Goal: Transaction & Acquisition: Book appointment/travel/reservation

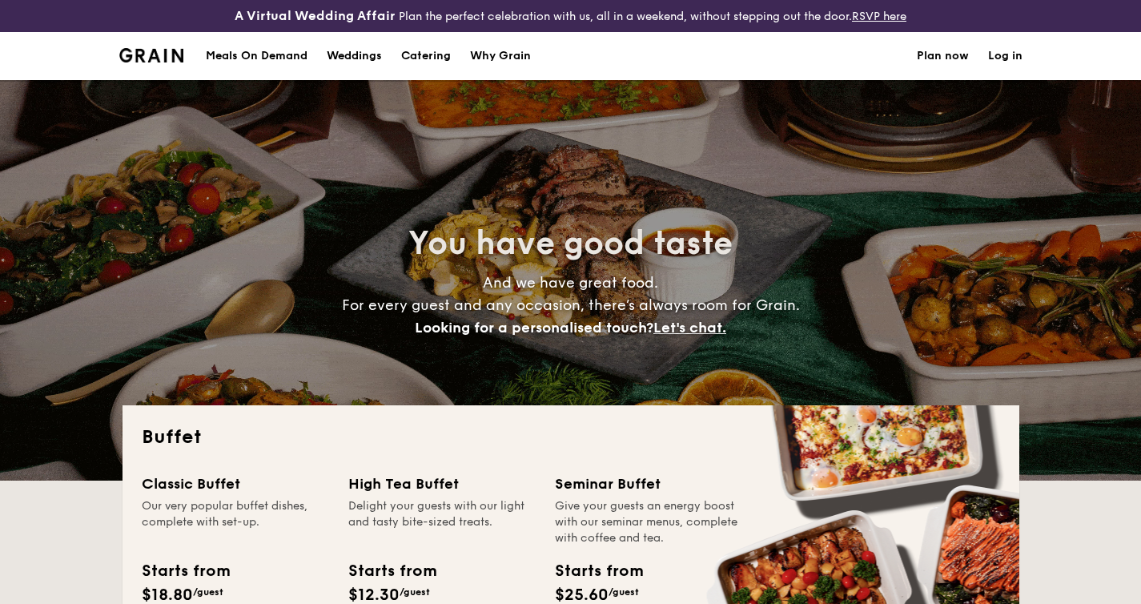
select select
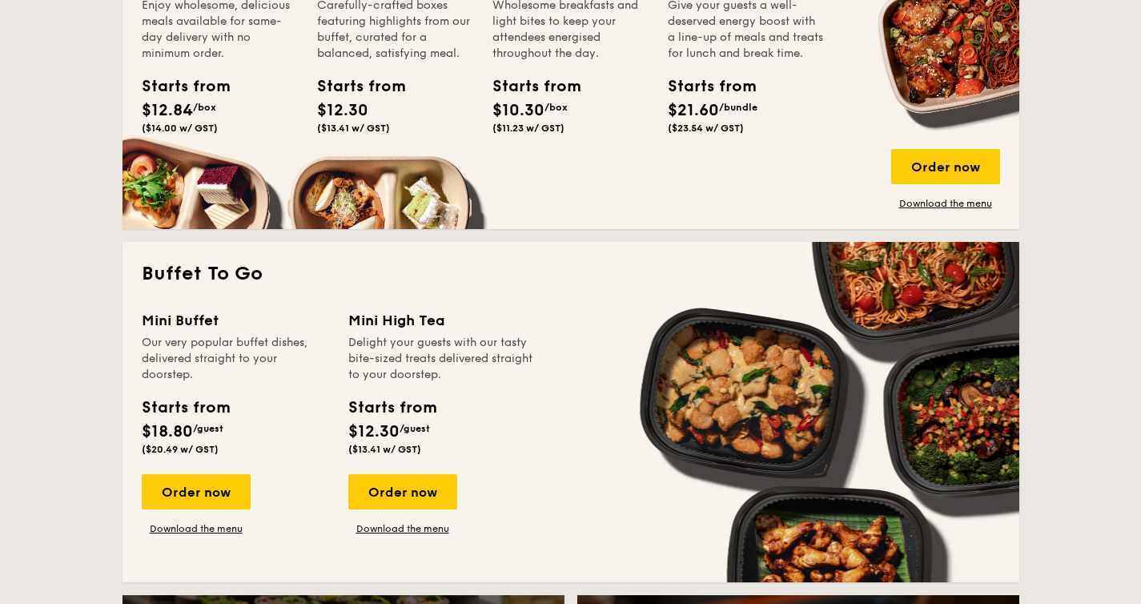
scroll to position [1188, 0]
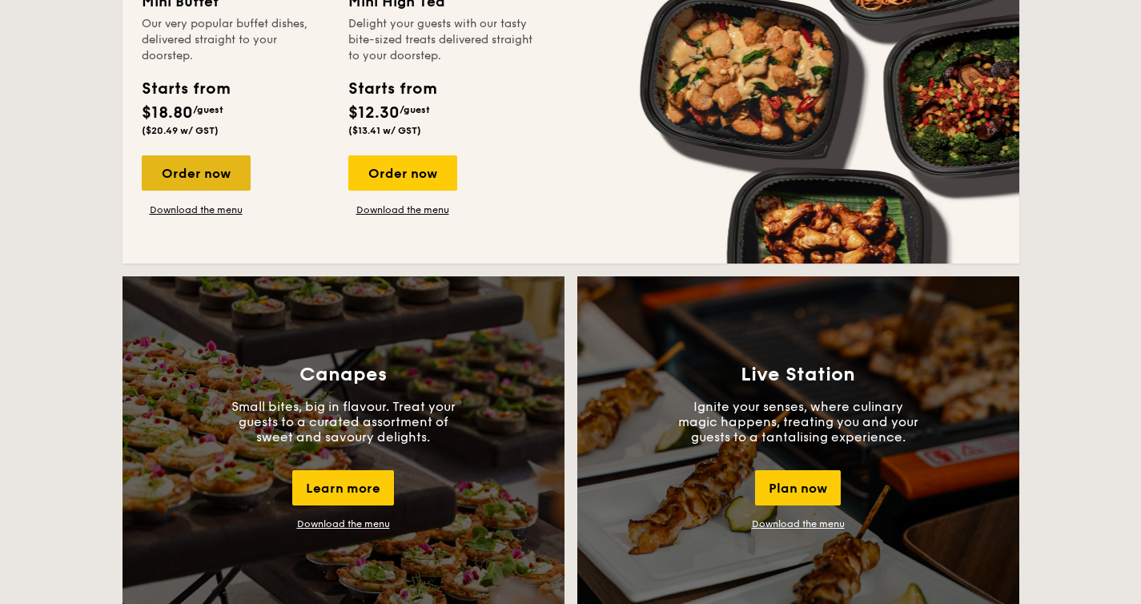
click at [197, 179] on div "Order now" at bounding box center [196, 172] width 109 height 35
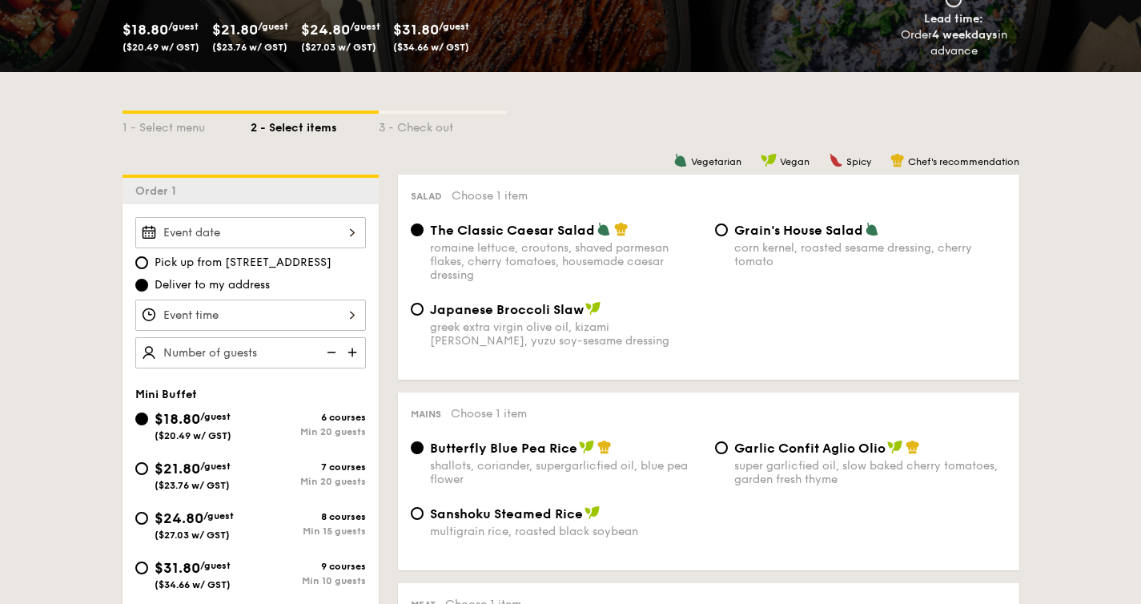
scroll to position [329, 0]
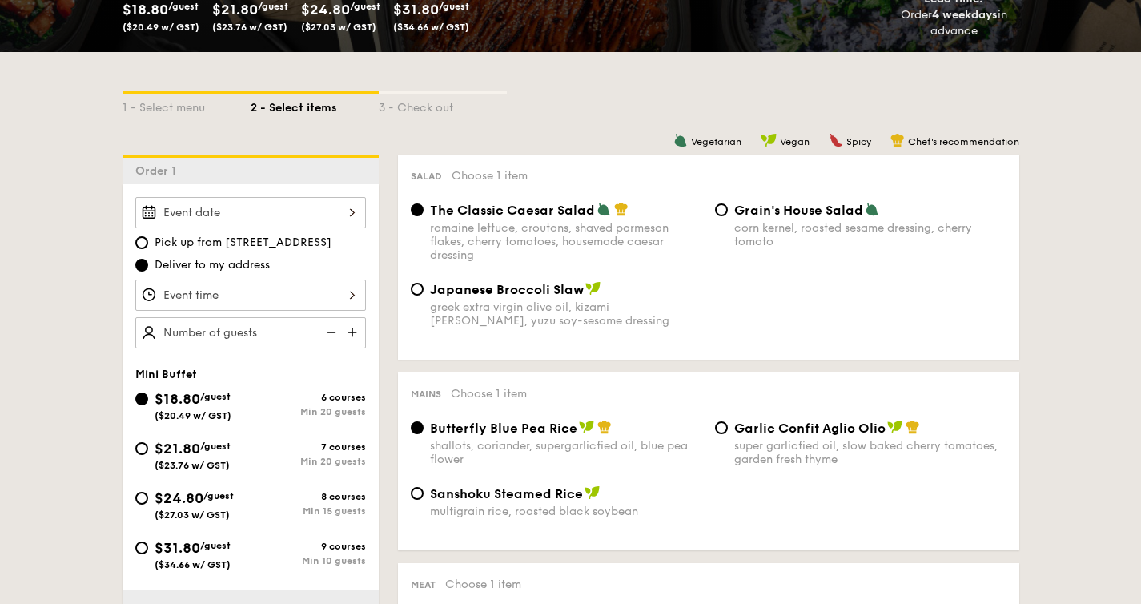
click at [274, 215] on div at bounding box center [250, 212] width 231 height 31
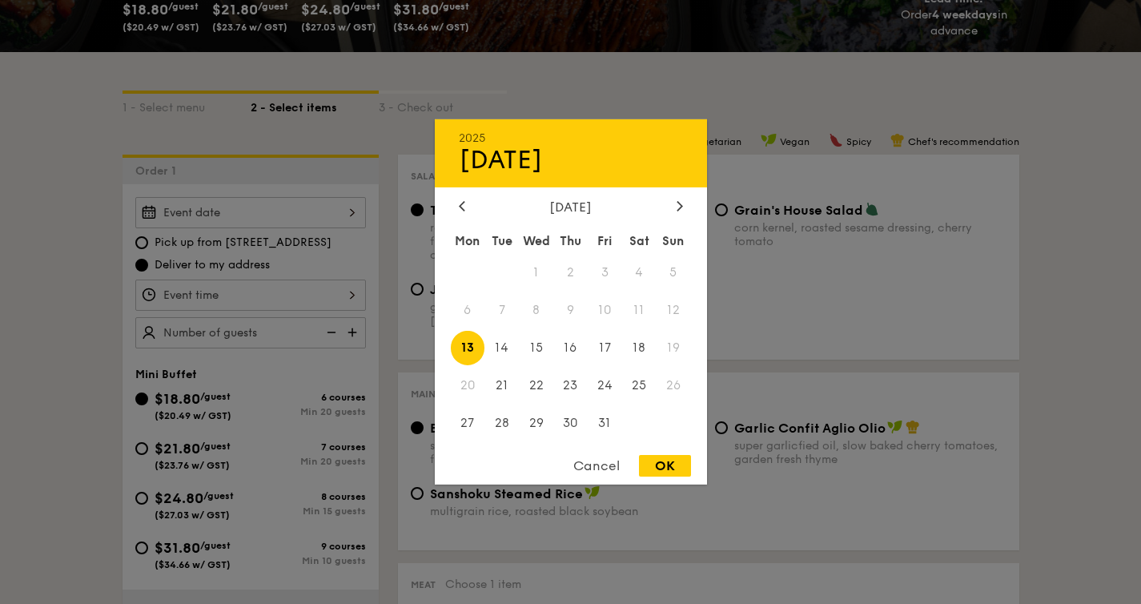
click at [670, 206] on div "[DATE]" at bounding box center [571, 206] width 224 height 15
click at [683, 207] on div at bounding box center [680, 206] width 14 height 15
click at [641, 309] on span "8" at bounding box center [639, 310] width 34 height 34
click at [671, 467] on div "OK" at bounding box center [665, 466] width 52 height 22
type input "[DATE]"
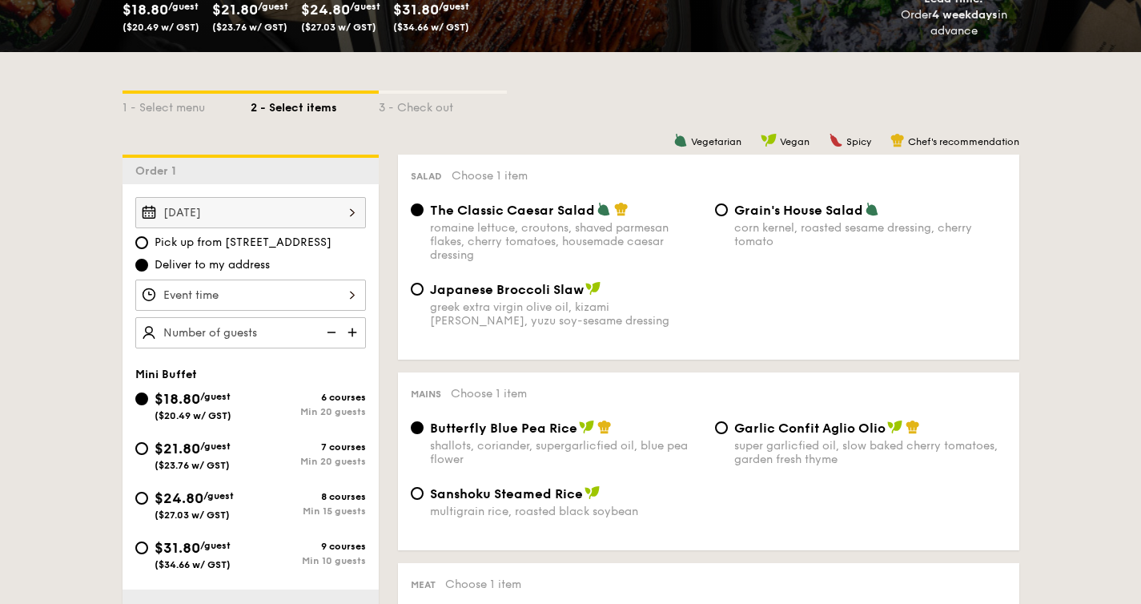
click at [221, 295] on div at bounding box center [250, 294] width 231 height 31
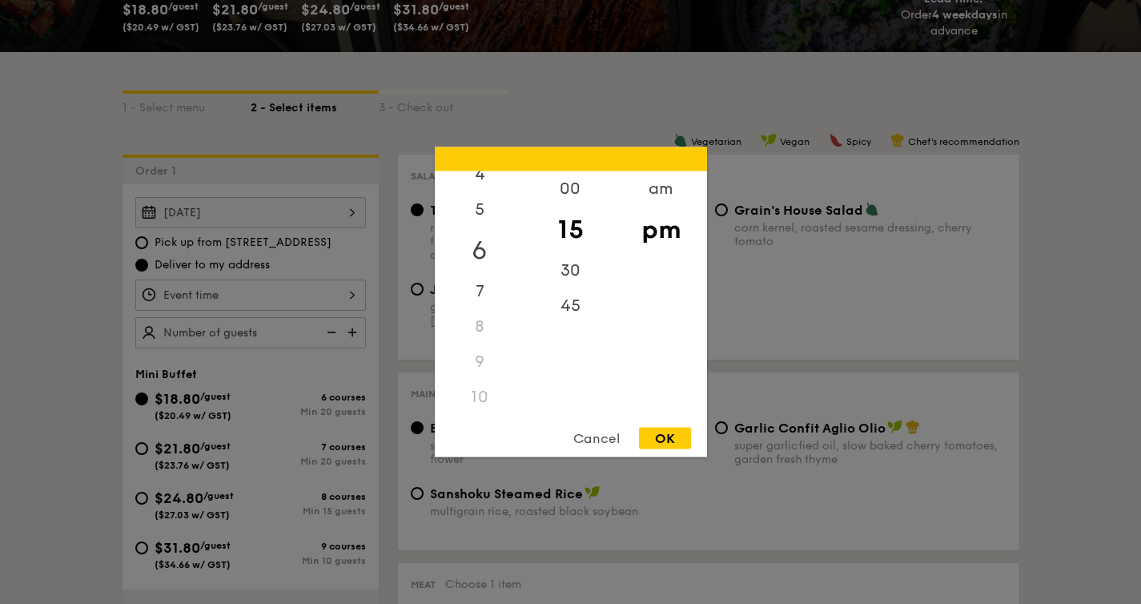
click at [483, 252] on div "6" at bounding box center [480, 250] width 90 height 46
click at [573, 187] on div "00" at bounding box center [570, 194] width 90 height 46
click at [671, 436] on div "OK" at bounding box center [665, 439] width 52 height 22
type input "6:00PM"
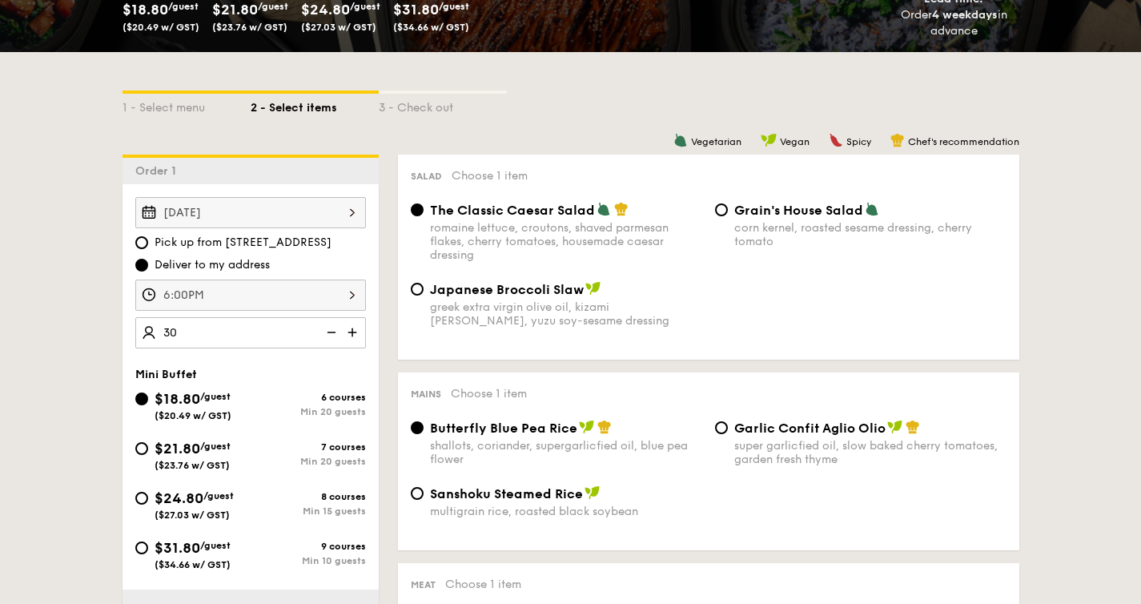
type input "30 guests"
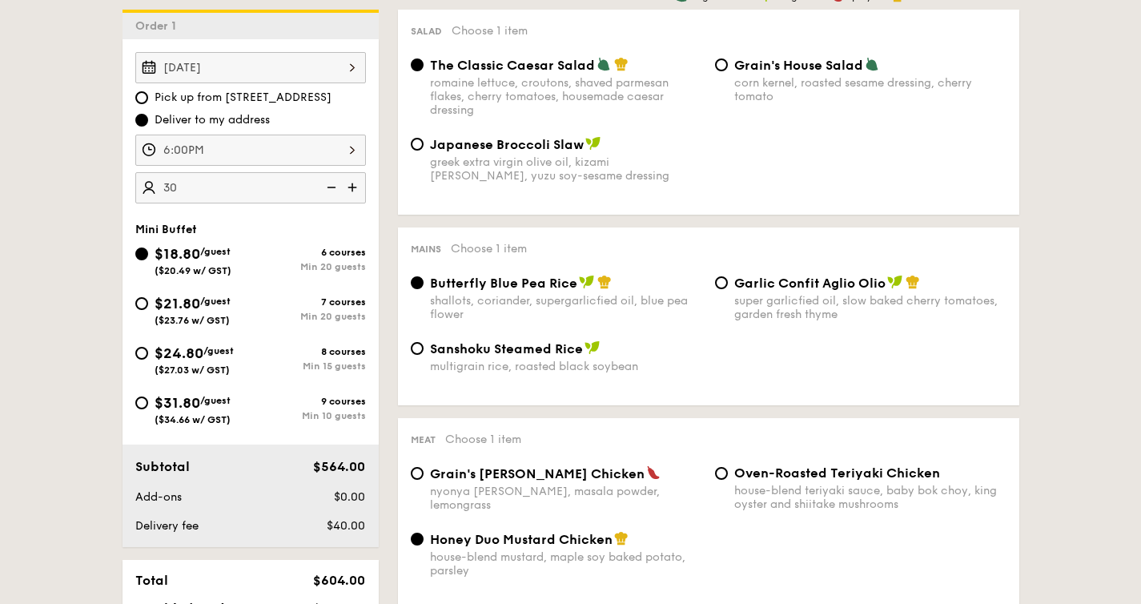
scroll to position [475, 0]
click at [143, 304] on input "$21.80 /guest ($23.76 w/ GST) 7 courses Min 20 guests" at bounding box center [141, 302] width 13 height 13
radio input "true"
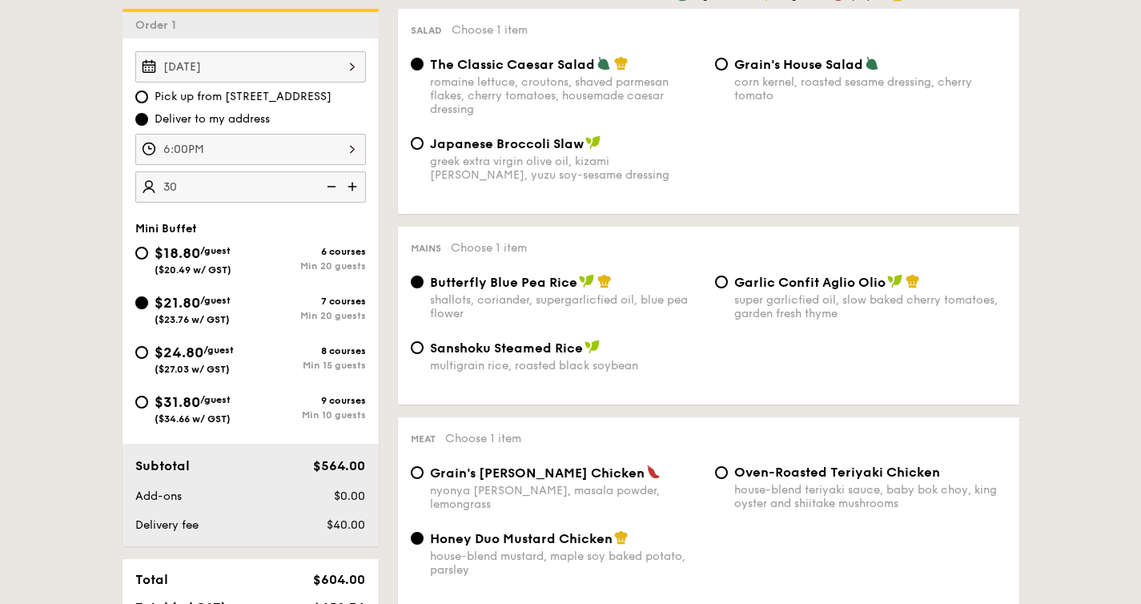
radio input "false"
radio input "true"
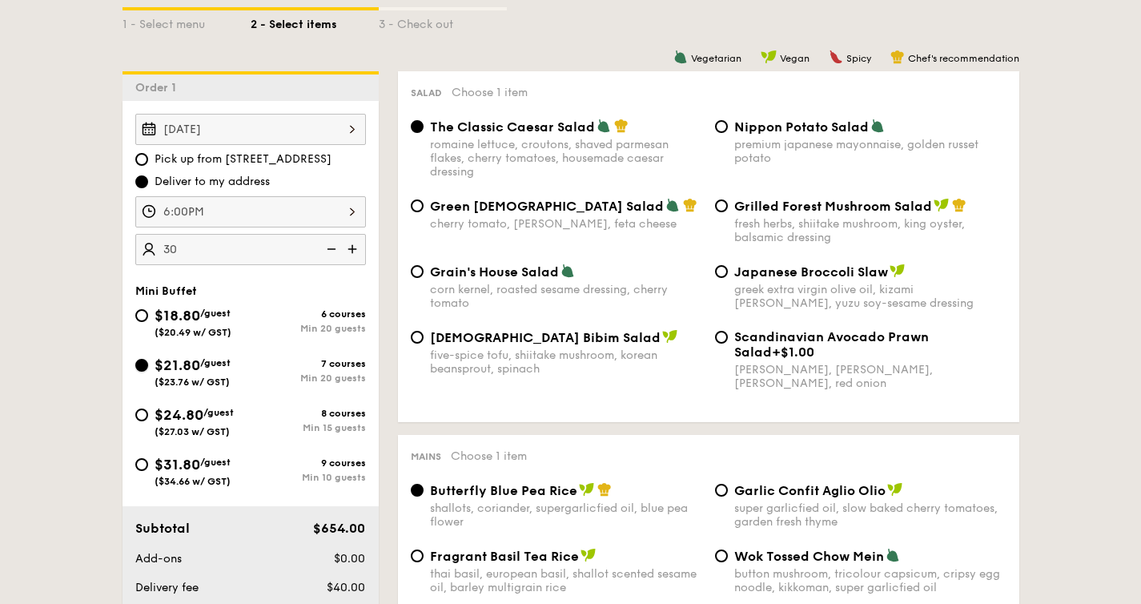
scroll to position [677, 0]
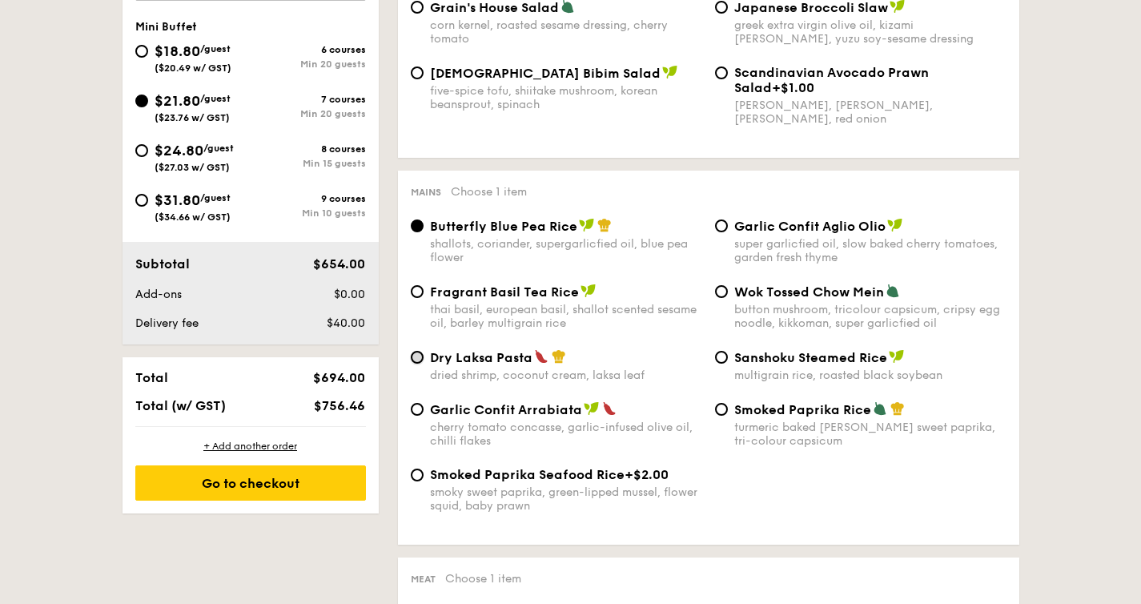
click at [414, 364] on input "Dry Laksa Pasta dried shrimp, coconut cream, laksa leaf" at bounding box center [417, 357] width 13 height 13
radio input "true"
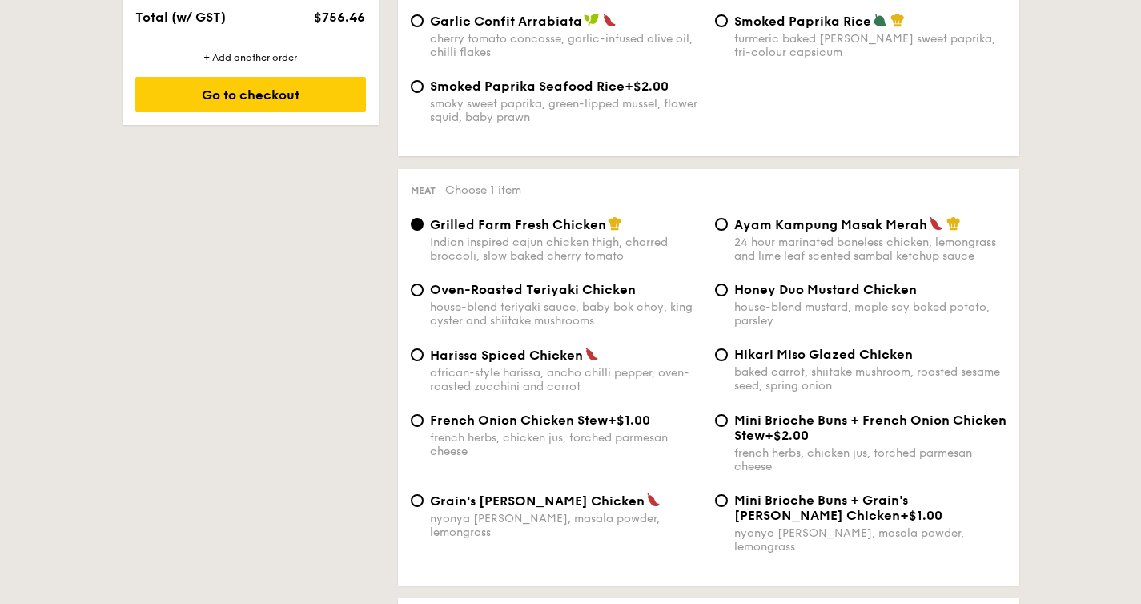
scroll to position [1068, 0]
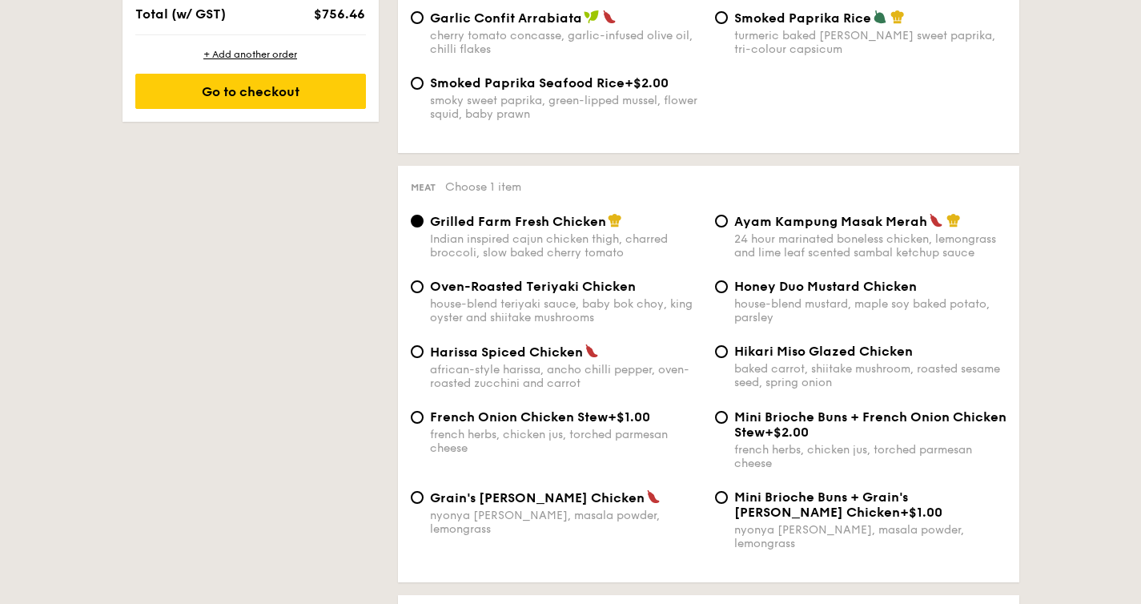
click at [729, 291] on div "Honey Duo Mustard Chicken house-blend mustard, maple soy baked potato, parsley" at bounding box center [861, 302] width 304 height 46
click at [724, 293] on input "Honey Duo Mustard Chicken house-blend mustard, maple soy baked potato, parsley" at bounding box center [721, 286] width 13 height 13
radio input "true"
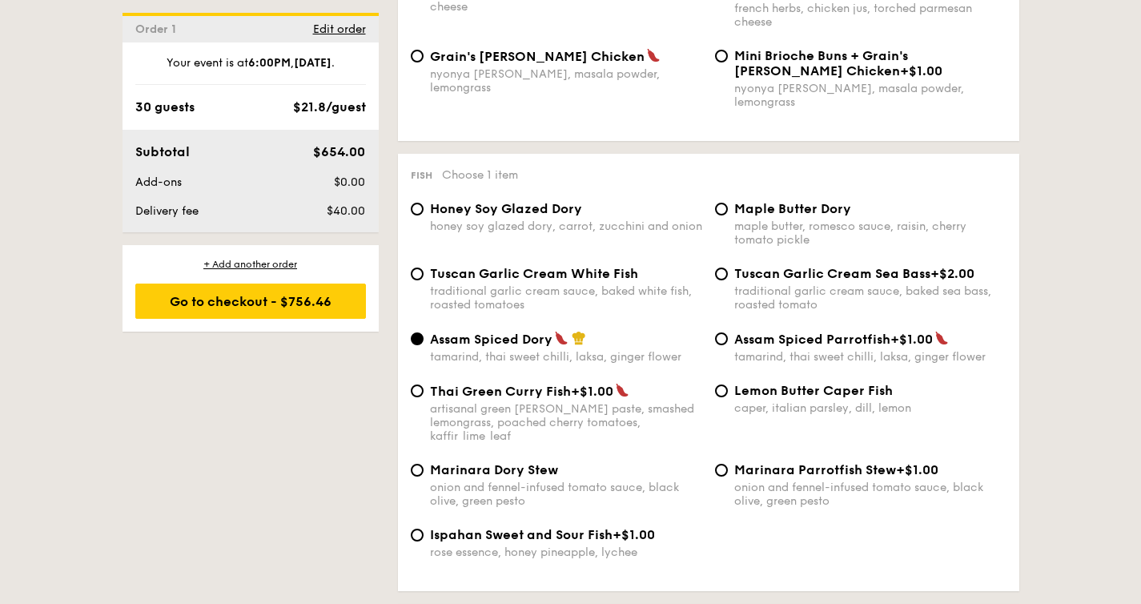
scroll to position [1510, 0]
click at [427, 272] on div "Tuscan Garlic Cream White Fish traditional garlic cream sauce, baked white fish…" at bounding box center [556, 289] width 304 height 46
click at [424, 270] on div "Tuscan Garlic Cream White Fish traditional garlic cream sauce, baked white fish…" at bounding box center [556, 289] width 304 height 46
click at [413, 270] on input "Tuscan Garlic Cream White Fish traditional garlic cream sauce, baked white fish…" at bounding box center [417, 273] width 13 height 13
radio input "true"
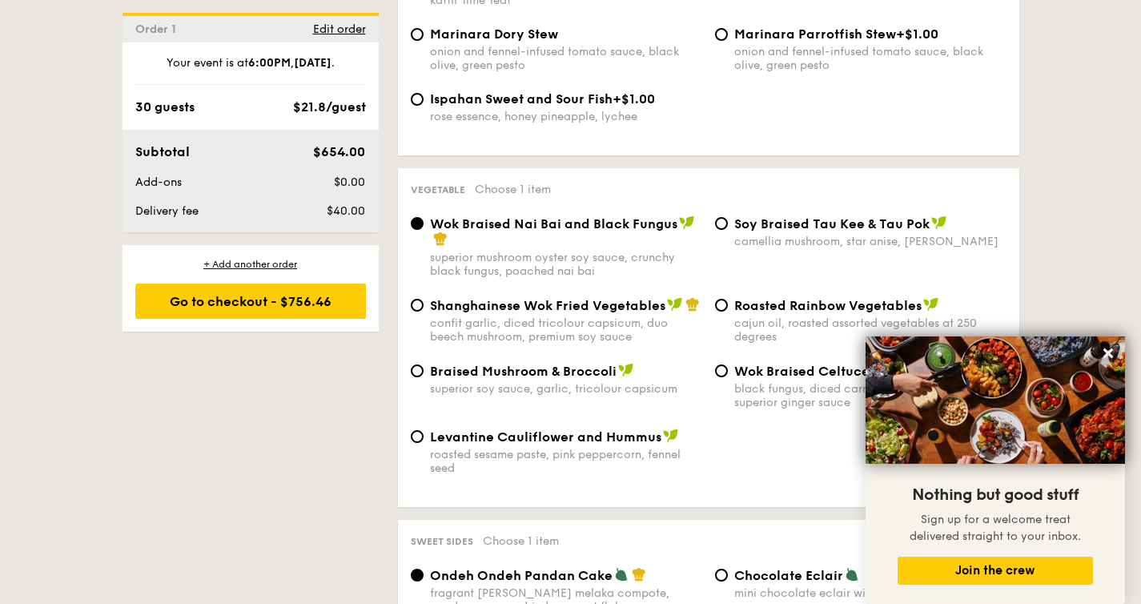
scroll to position [1946, 0]
click at [758, 474] on div "Levantine Cauliflower and Hummus roasted sesame paste, pink peppercorn, fennel …" at bounding box center [708, 461] width 609 height 66
click at [1101, 351] on icon at bounding box center [1108, 353] width 14 height 14
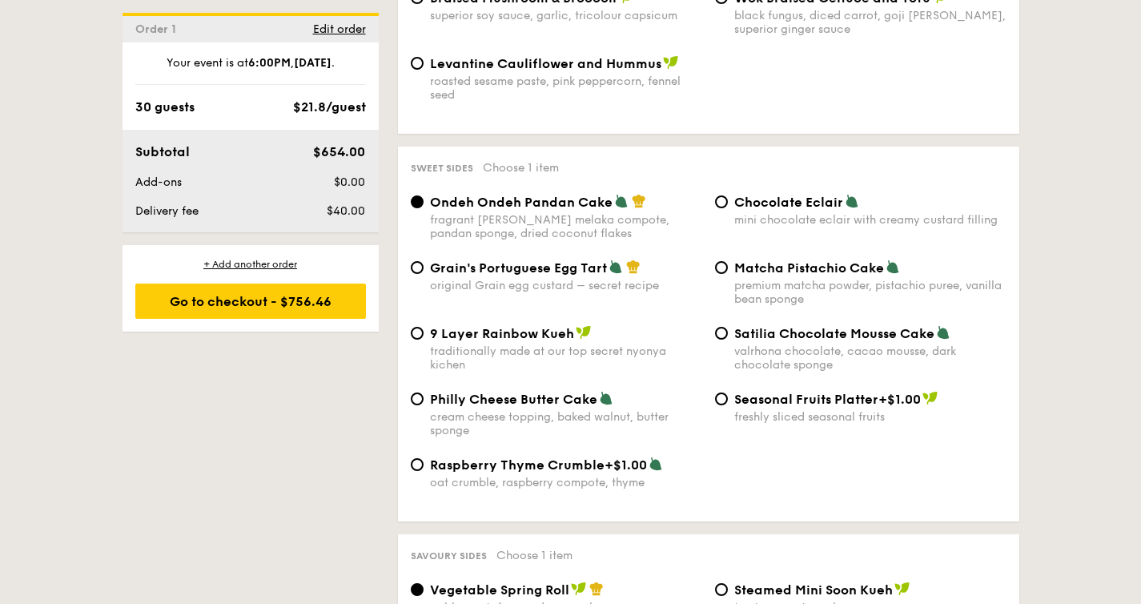
scroll to position [2322, 0]
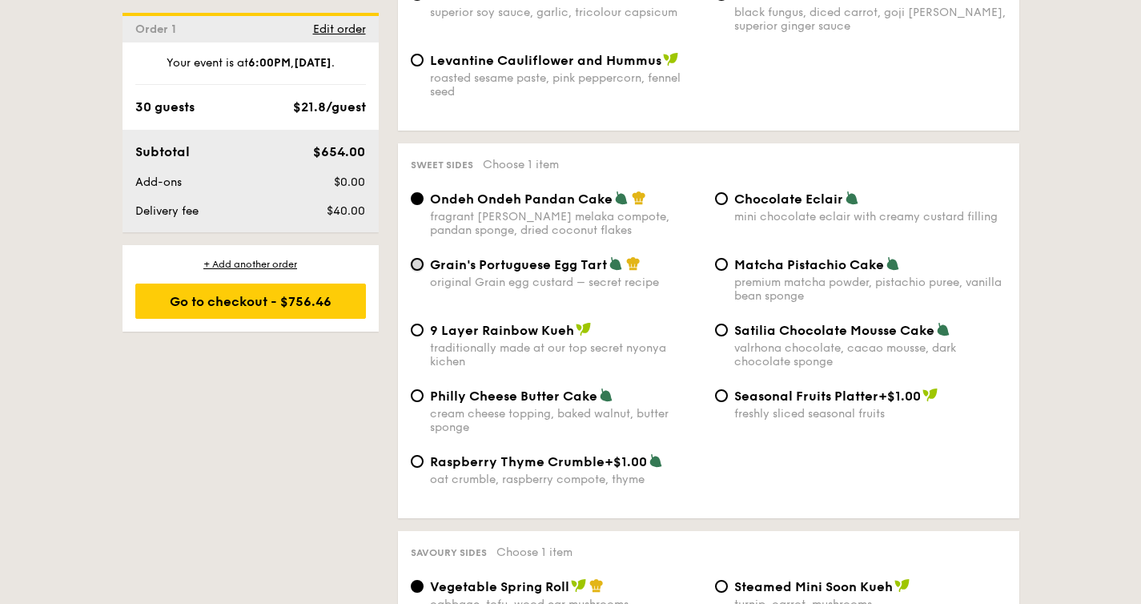
click at [415, 258] on input "Grain's Portuguese Egg Tart original Grain egg custard – secret recipe" at bounding box center [417, 264] width 13 height 13
radio input "true"
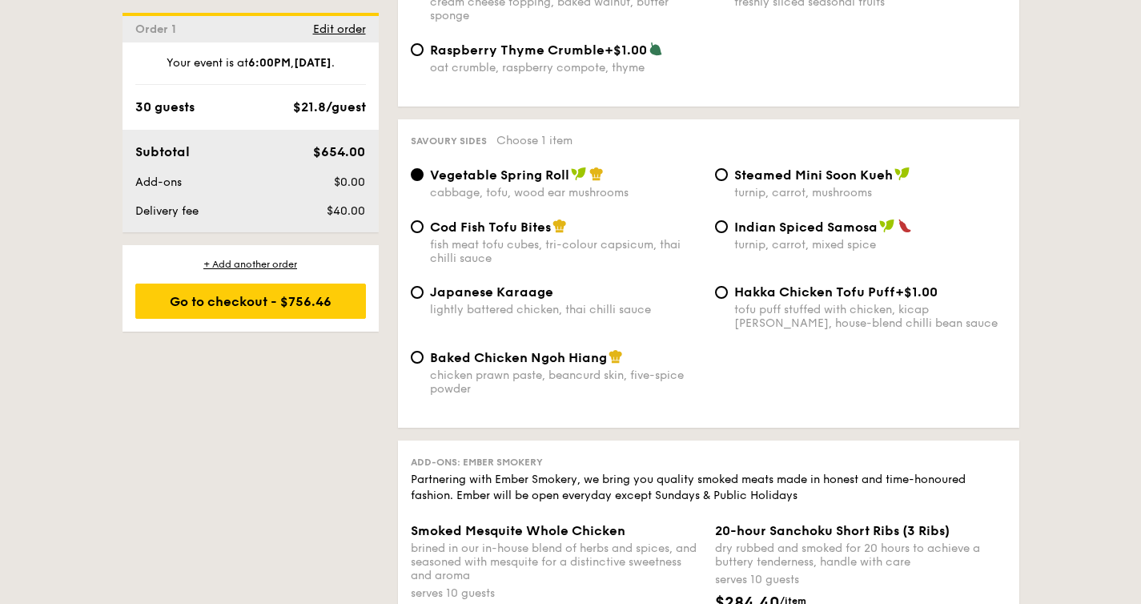
scroll to position [2737, 0]
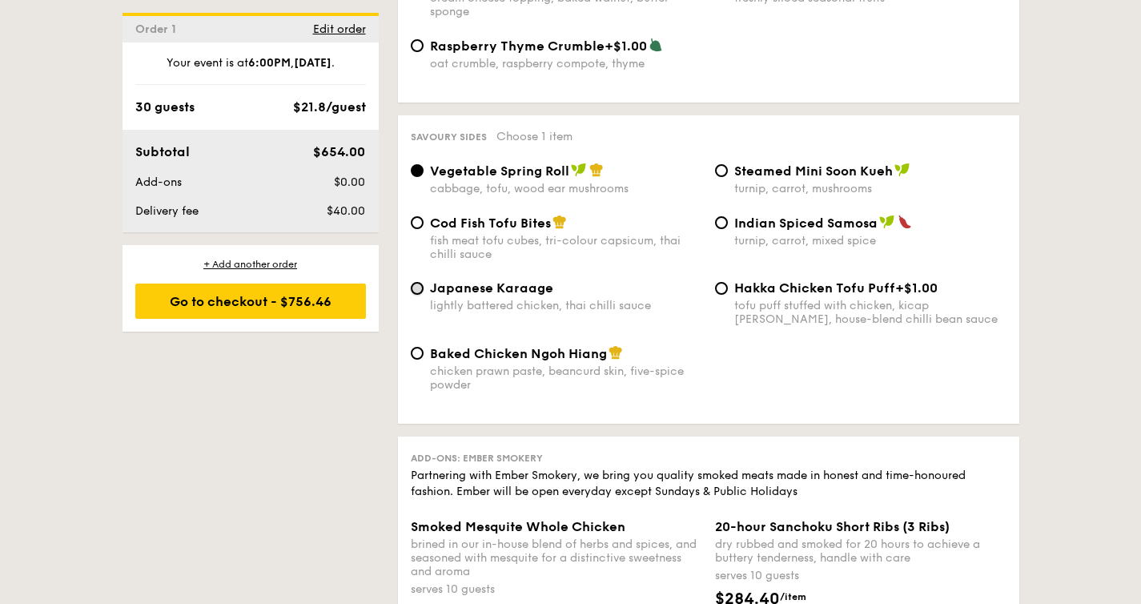
click at [417, 284] on input "Japanese Karaage lightly battered chicken, thai chilli sauce" at bounding box center [417, 288] width 13 height 13
radio input "true"
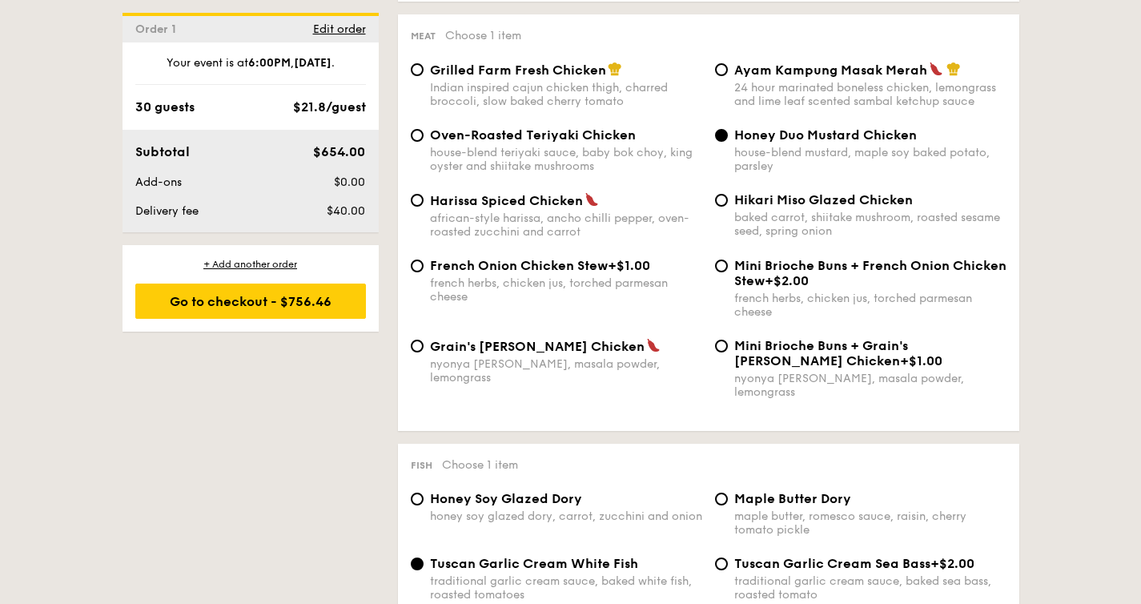
scroll to position [1216, 0]
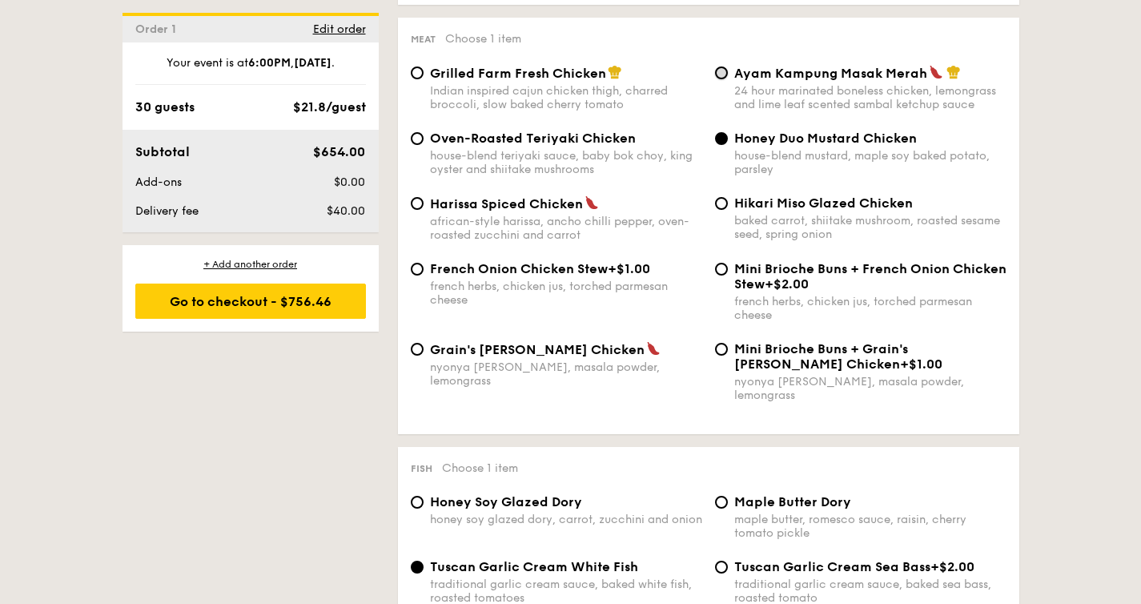
click at [720, 79] on input "Ayam Kampung Masak Merah 24 hour marinated boneless chicken, lemongrass and lim…" at bounding box center [721, 72] width 13 height 13
radio input "true"
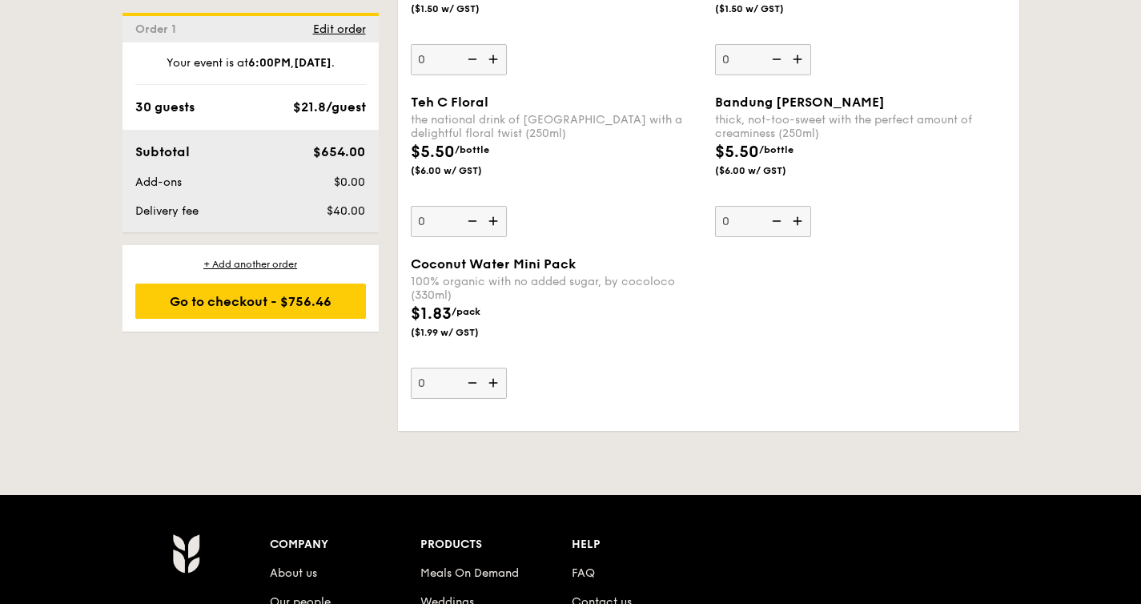
scroll to position [4570, 0]
